Goal: Transaction & Acquisition: Book appointment/travel/reservation

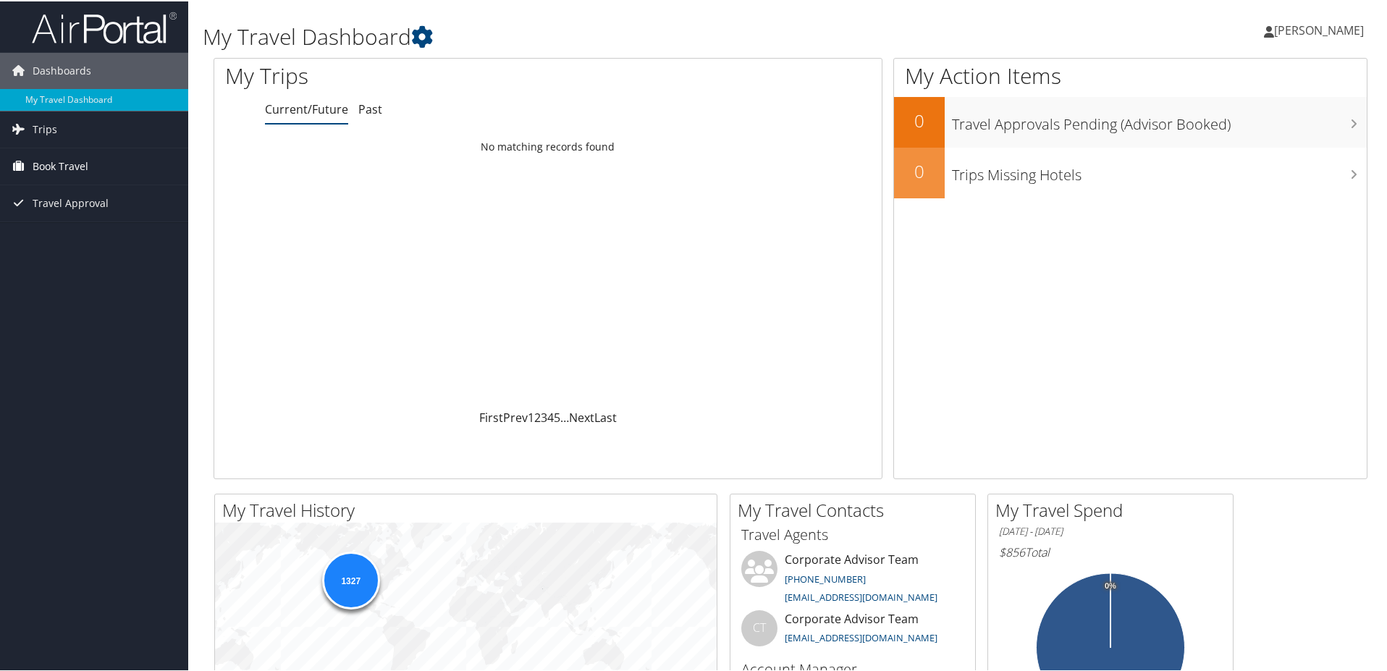
click at [63, 161] on span "Book Travel" at bounding box center [61, 165] width 56 height 36
click at [69, 243] on link "Book/Manage Online Trips" at bounding box center [94, 238] width 188 height 22
